Goal: Task Accomplishment & Management: Manage account settings

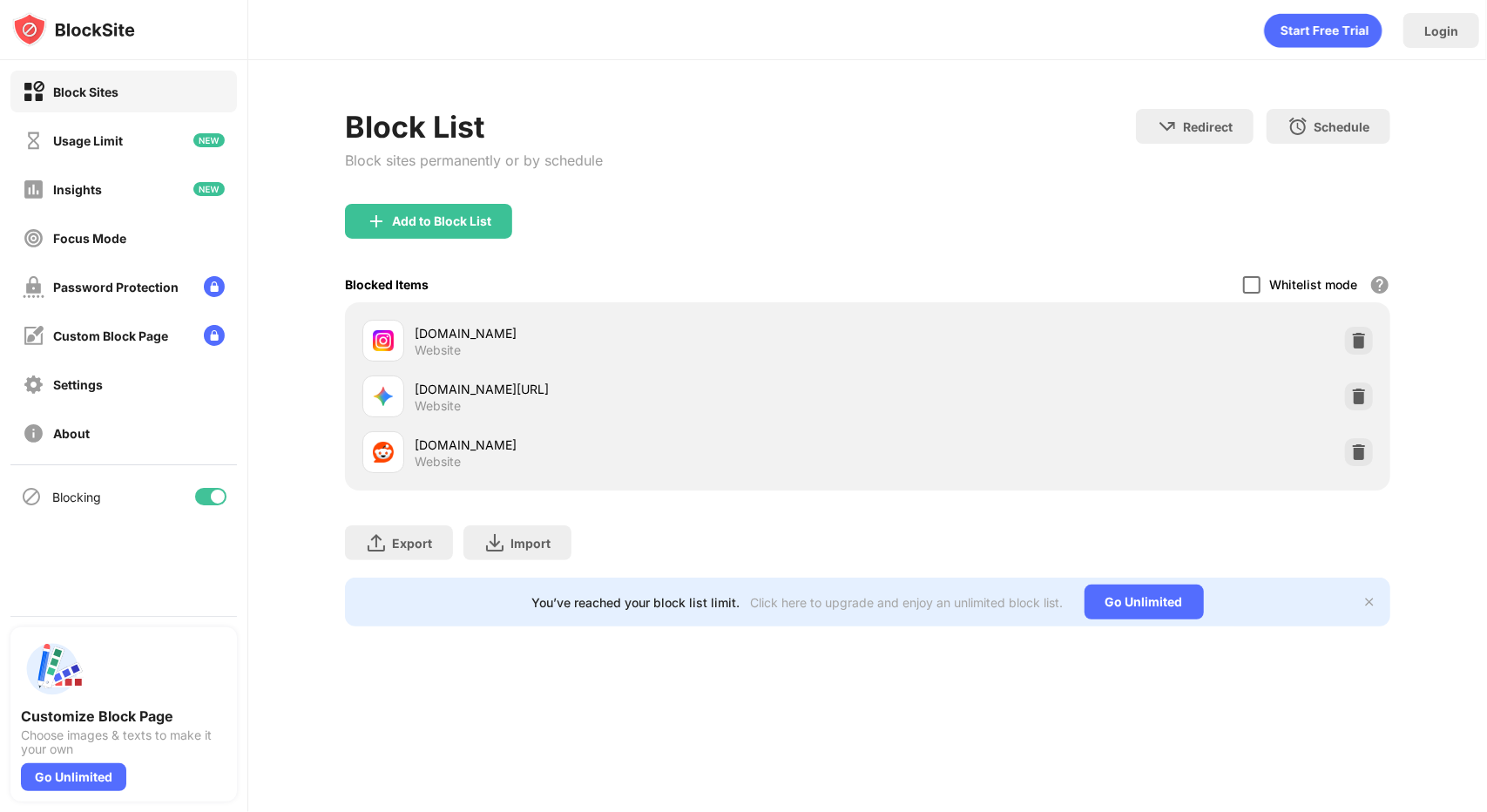
click at [1243, 287] on div at bounding box center [1251, 285] width 18 height 18
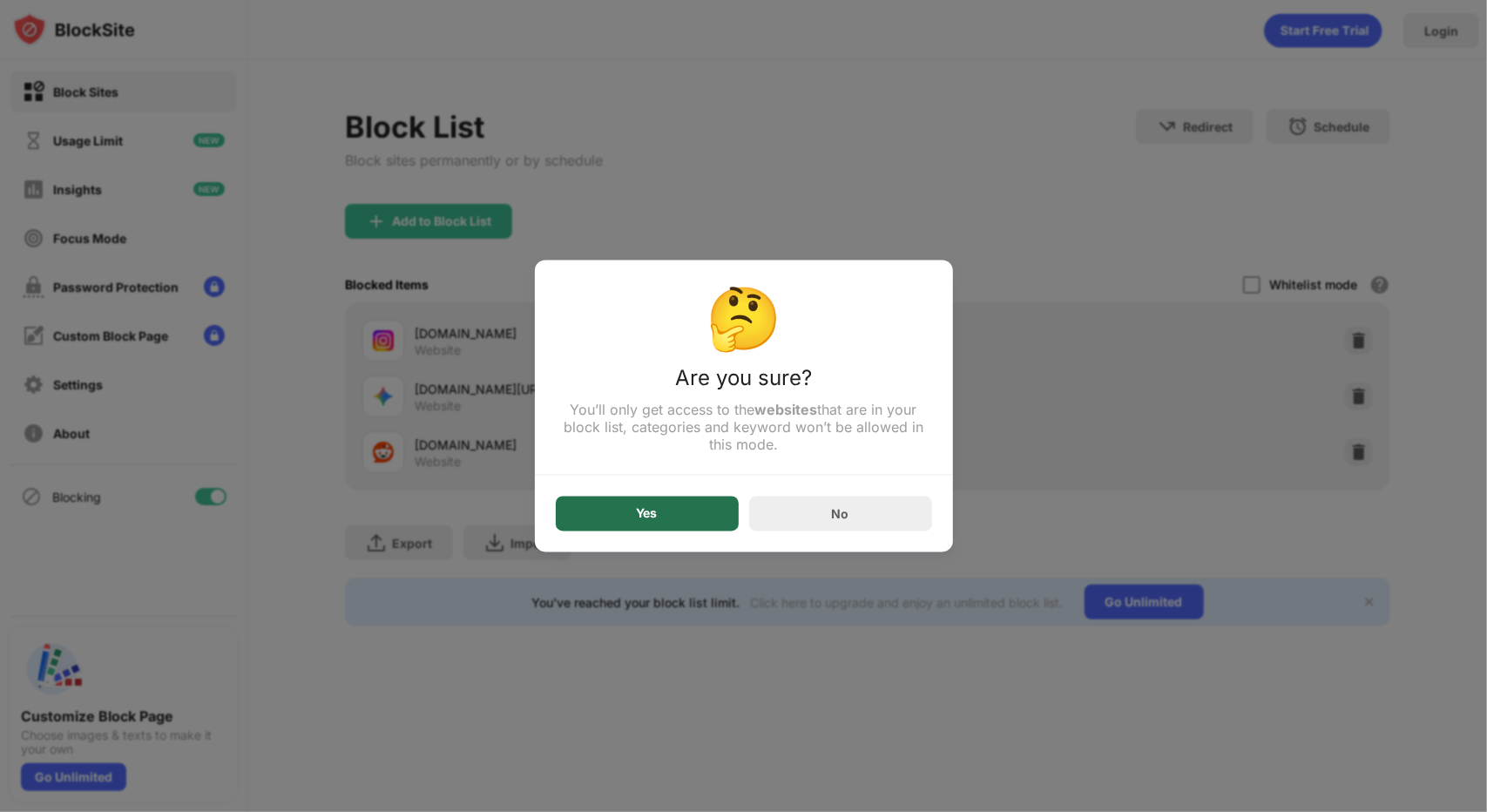
click at [692, 506] on div "Yes" at bounding box center [647, 514] width 183 height 35
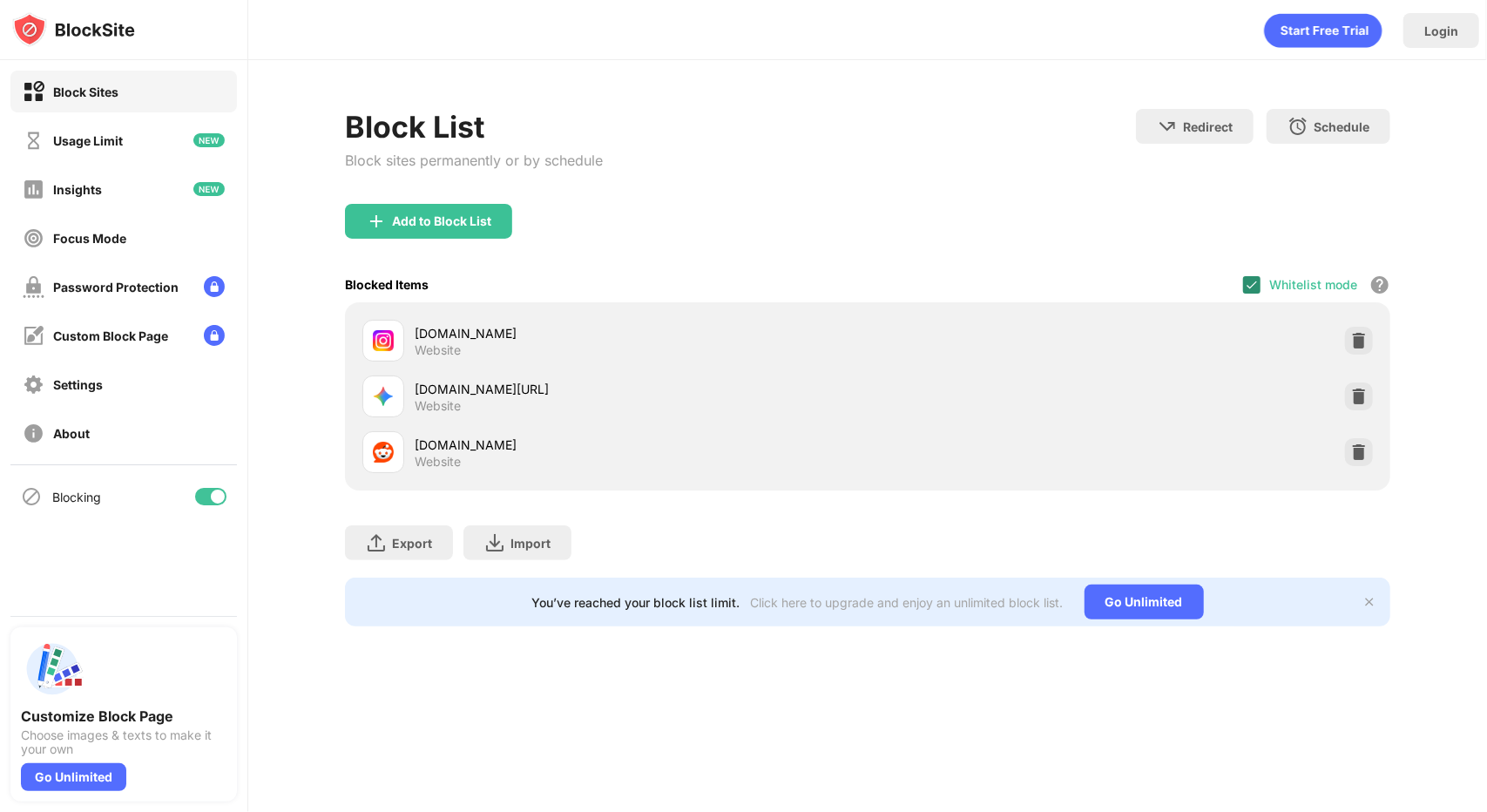
click at [1251, 290] on img at bounding box center [1251, 285] width 14 height 14
click at [1261, 294] on div "Whitelist mode Block all websites except for those in your whitelist. Whitelist…" at bounding box center [1316, 284] width 147 height 35
click at [1251, 278] on div at bounding box center [1251, 285] width 18 height 18
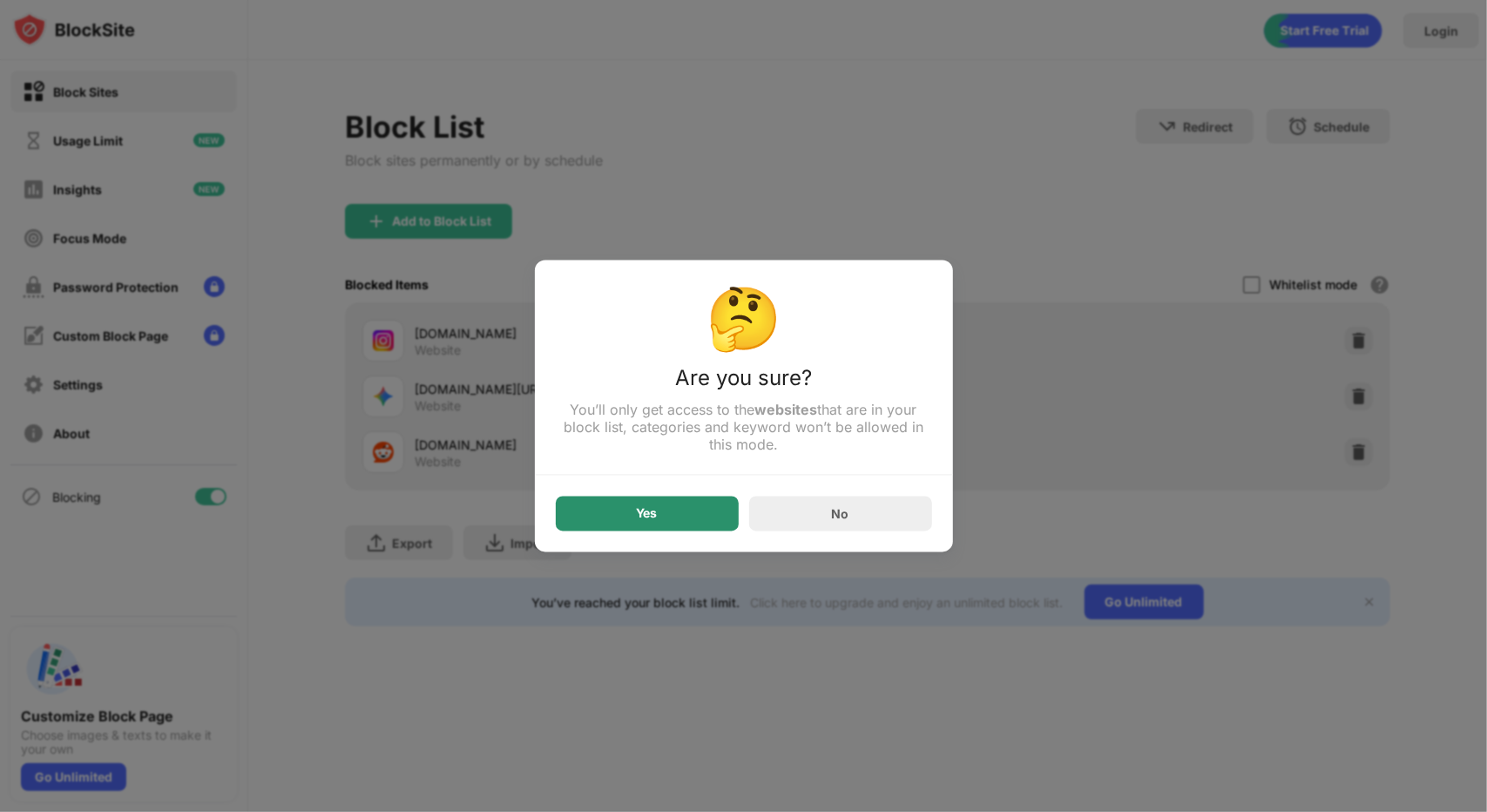
click at [685, 518] on div "Yes" at bounding box center [647, 514] width 183 height 35
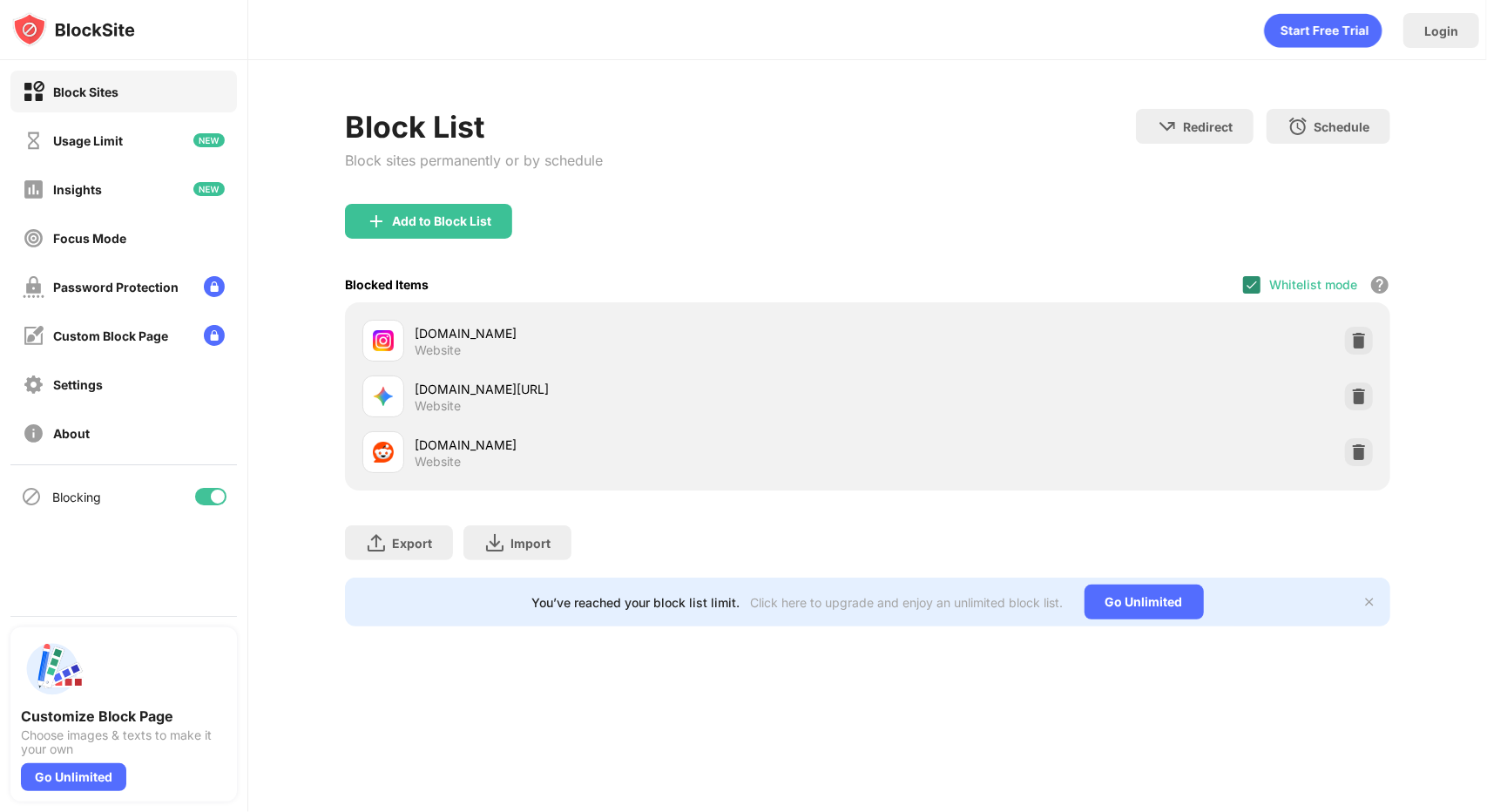
click at [1245, 286] on img at bounding box center [1251, 285] width 14 height 14
